Goal: Check status: Check status

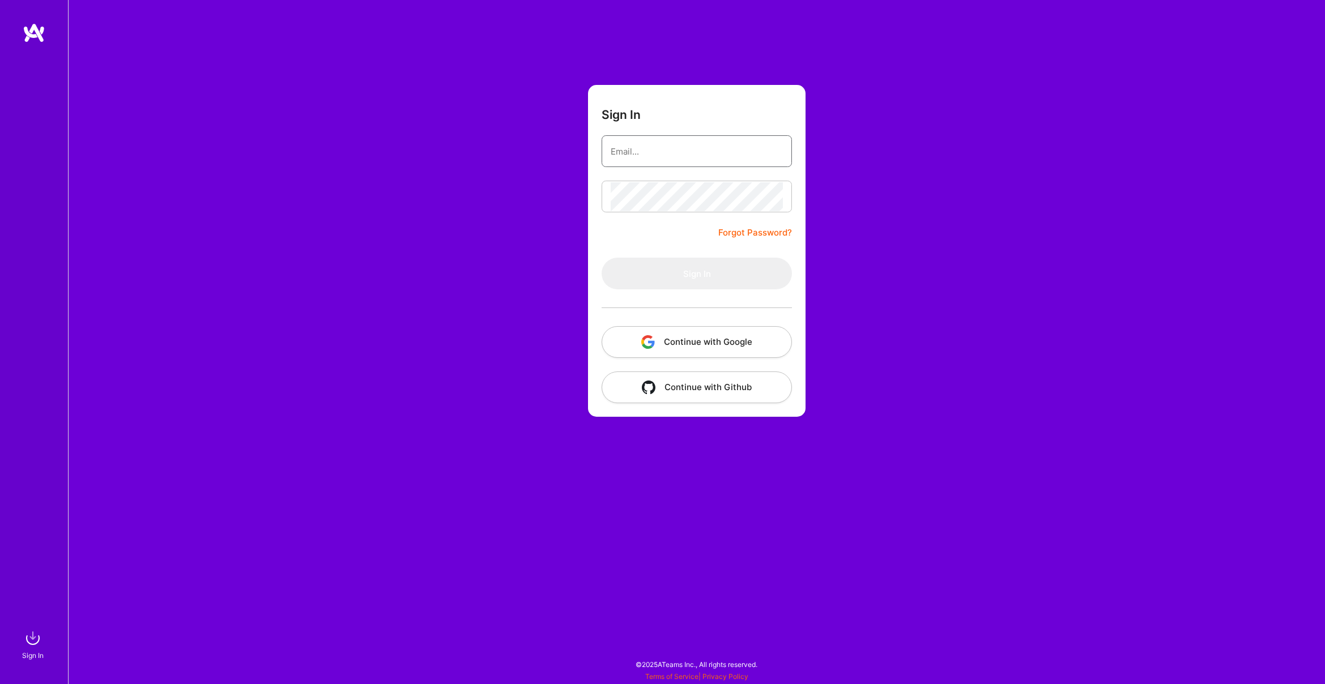
type input "[EMAIL_ADDRESS][DOMAIN_NAME]"
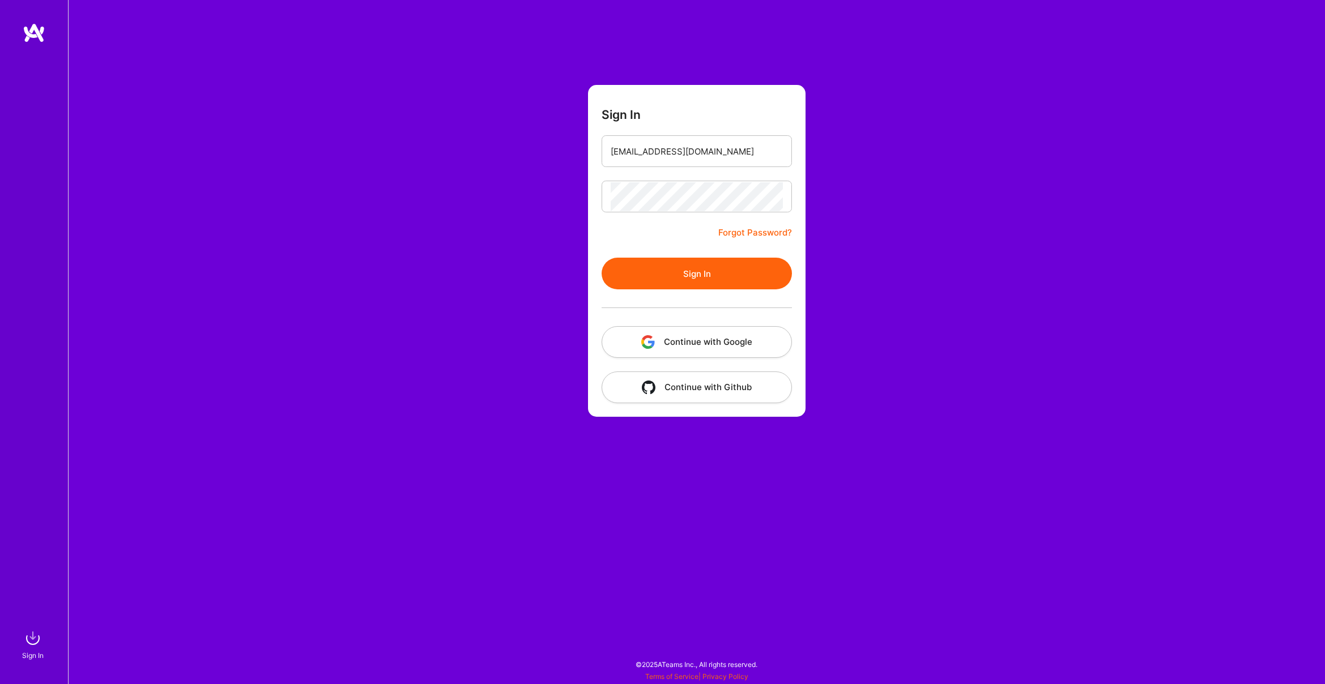
click at [658, 287] on button "Sign In" at bounding box center [697, 274] width 190 height 32
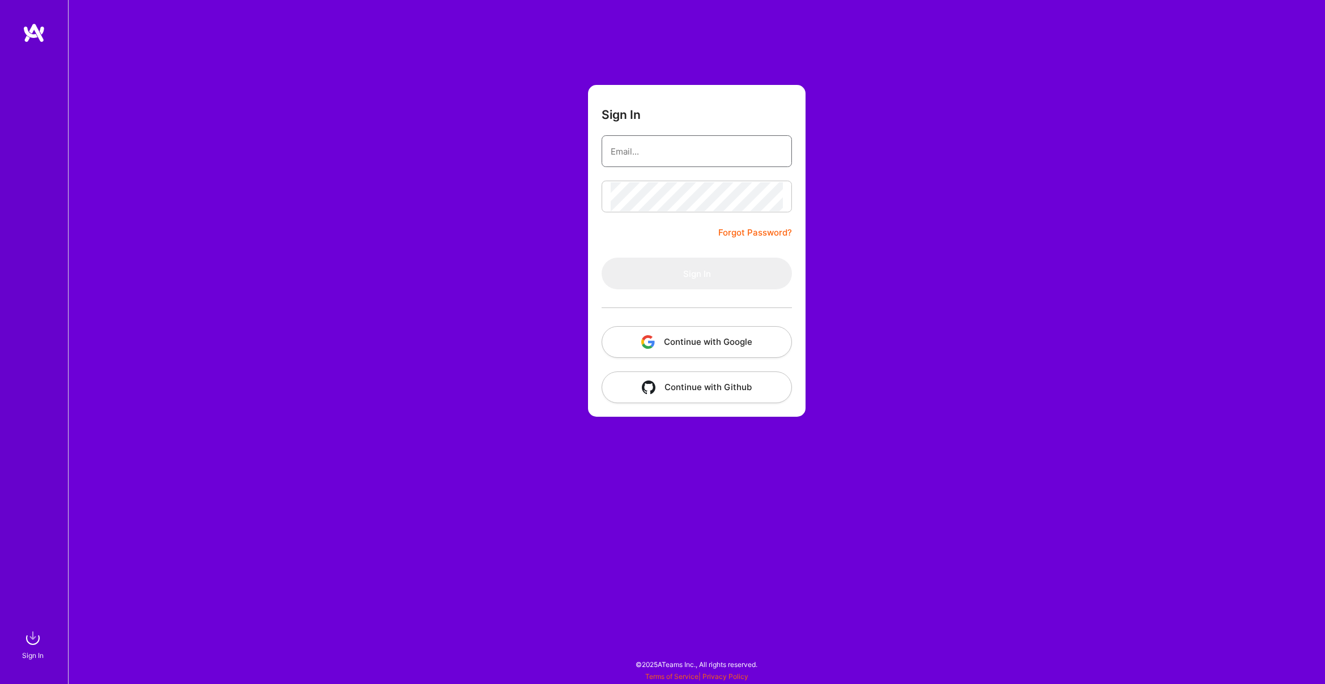
type input "[EMAIL_ADDRESS][DOMAIN_NAME]"
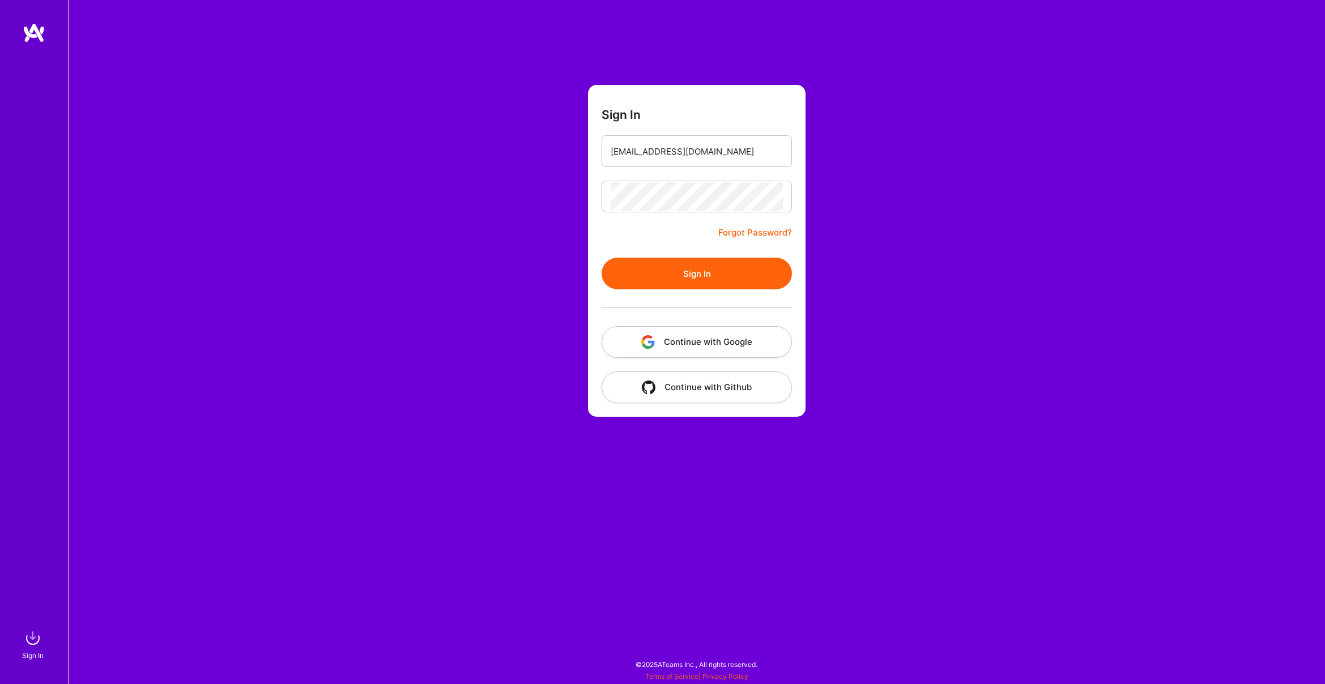
click at [676, 287] on button "Sign In" at bounding box center [697, 274] width 190 height 32
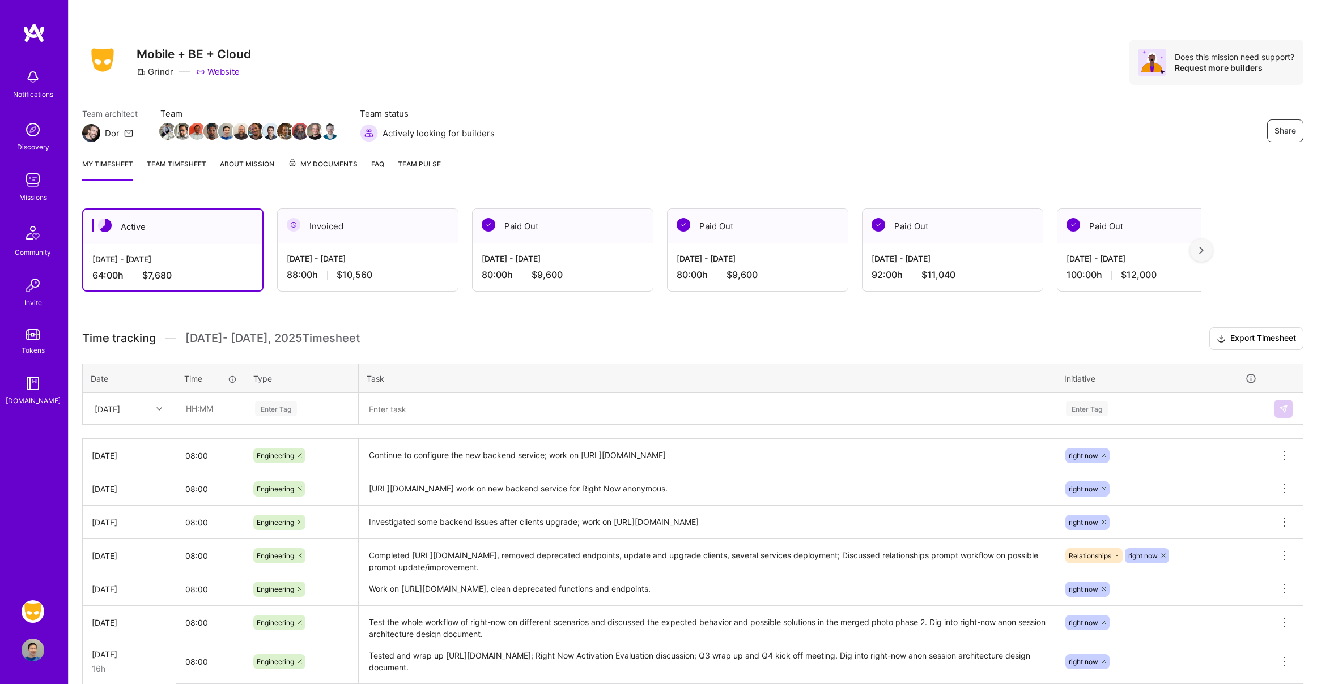
click at [187, 167] on link "Team timesheet" at bounding box center [176, 169] width 59 height 23
